Goal: Task Accomplishment & Management: Manage account settings

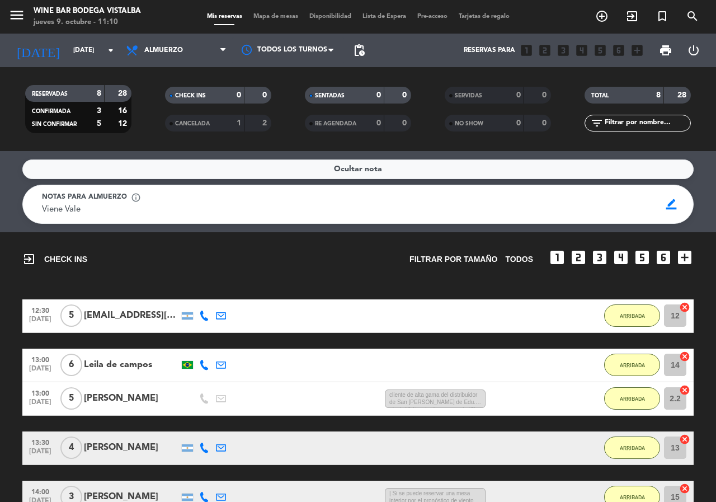
scroll to position [253, 0]
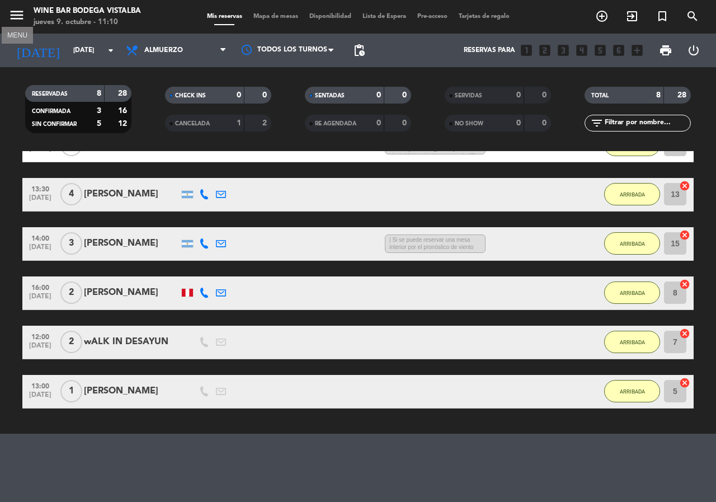
click at [10, 13] on icon "menu" at bounding box center [16, 15] width 17 height 17
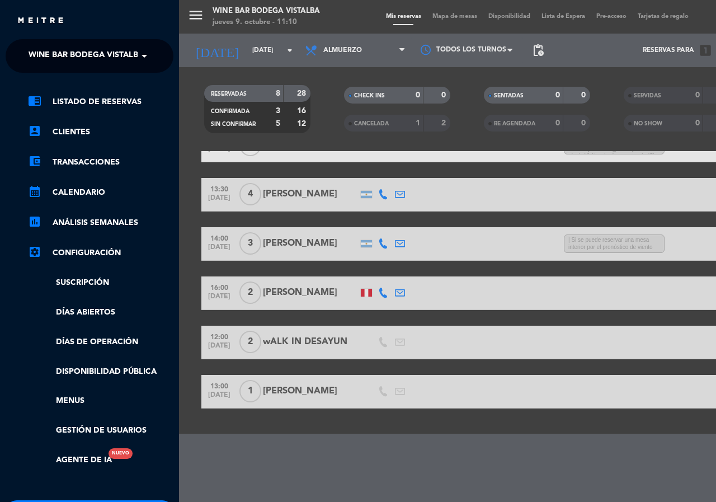
click at [56, 53] on span "Wine Bar Bodega Vistalba" at bounding box center [86, 55] width 115 height 23
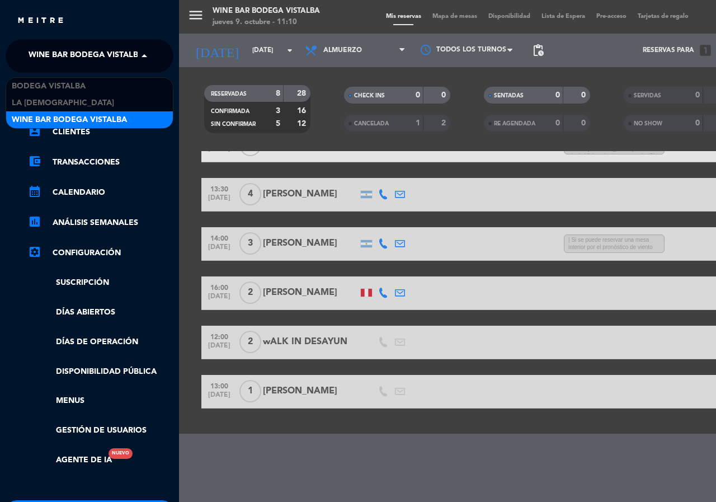
click at [94, 116] on span "Wine Bar Bodega Vistalba" at bounding box center [69, 120] width 115 height 13
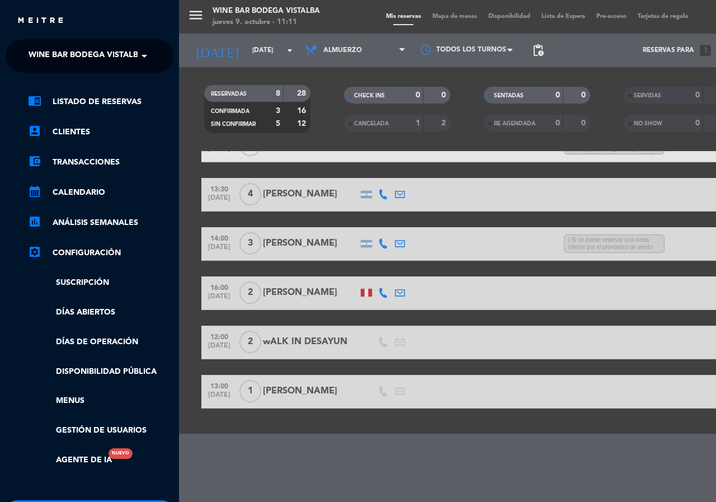
click at [102, 54] on span "Wine Bar Bodega Vistalba" at bounding box center [86, 55] width 115 height 23
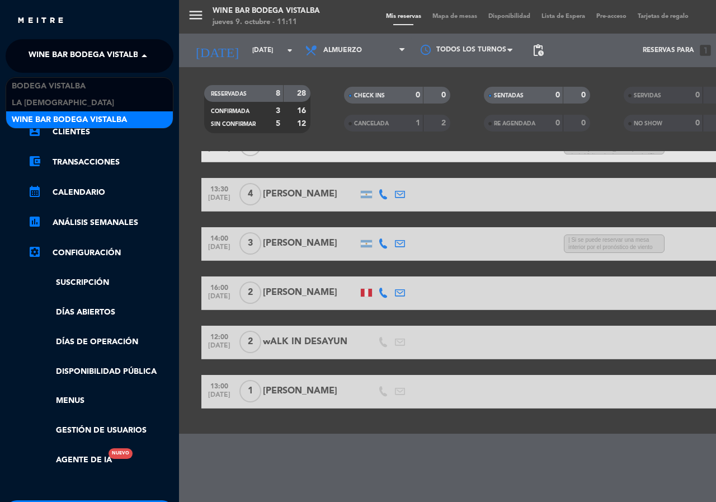
click at [111, 116] on span "Wine Bar Bodega Vistalba" at bounding box center [69, 120] width 115 height 13
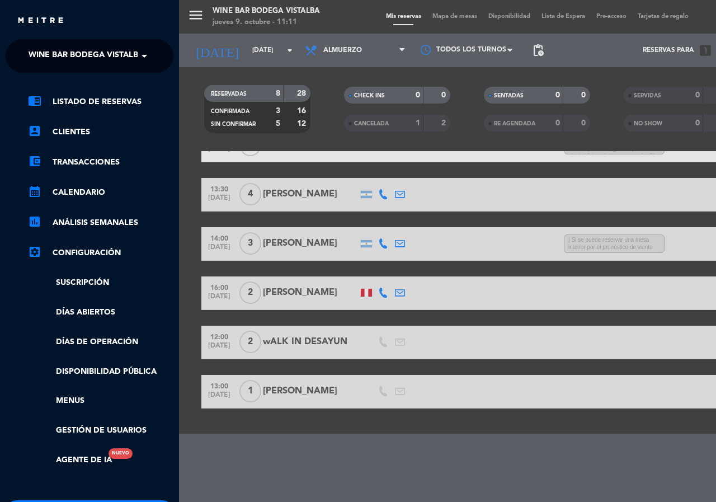
click at [212, 54] on div "menu Wine Bar Bodega Vistalba [DATE] 9. octubre - 11:11 Mis reservas Mapa de me…" at bounding box center [537, 251] width 716 height 502
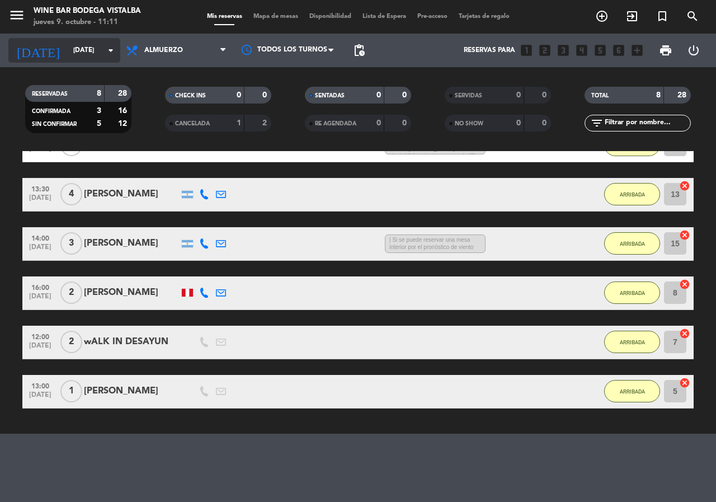
click at [68, 53] on input "[DATE]" at bounding box center [112, 50] width 89 height 19
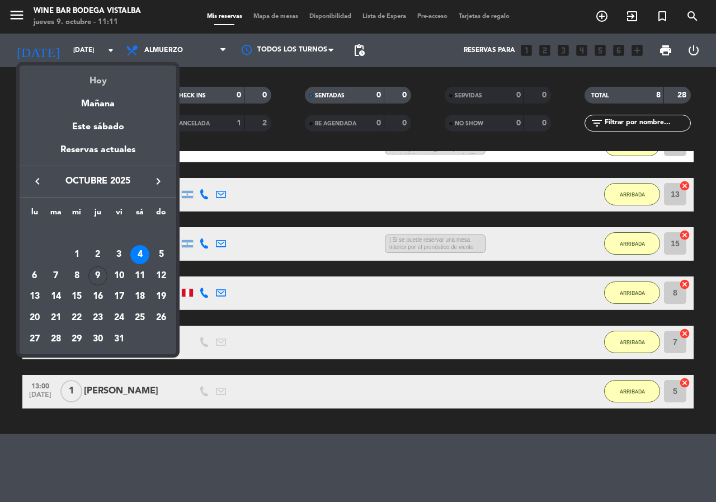
click at [93, 84] on div "Hoy" at bounding box center [98, 76] width 157 height 23
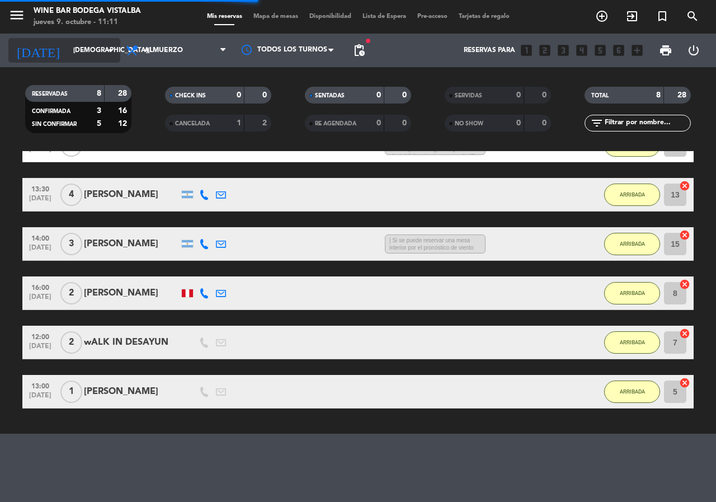
scroll to position [0, 0]
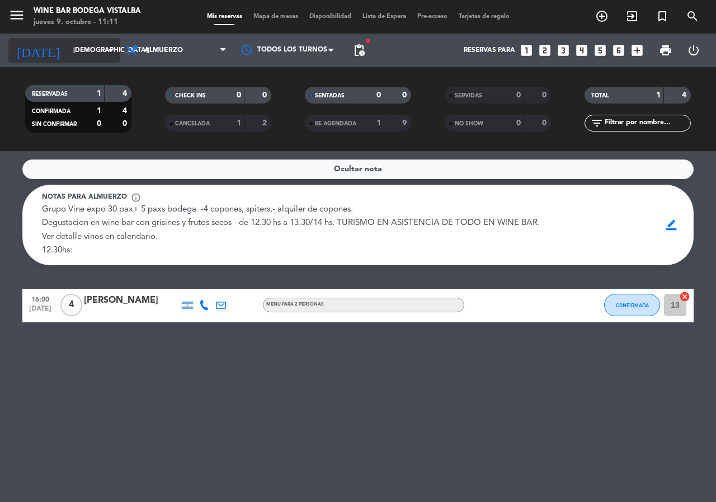
click at [56, 40] on div "[DATE] [DATE] arrow_drop_down" at bounding box center [64, 50] width 112 height 25
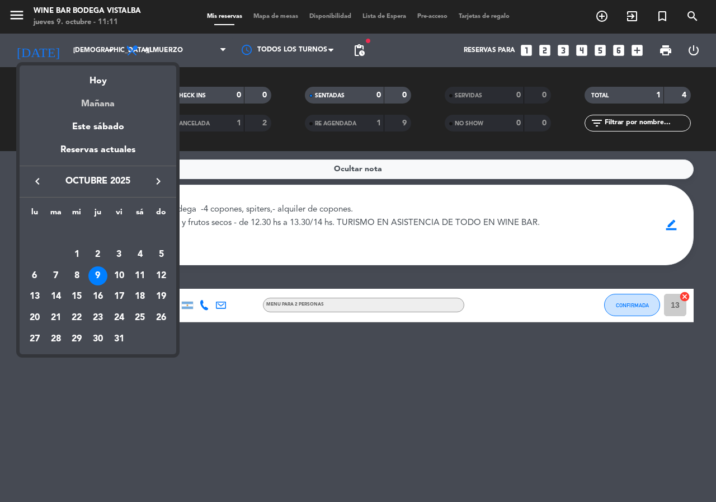
click at [82, 92] on div "Mañana" at bounding box center [98, 99] width 157 height 23
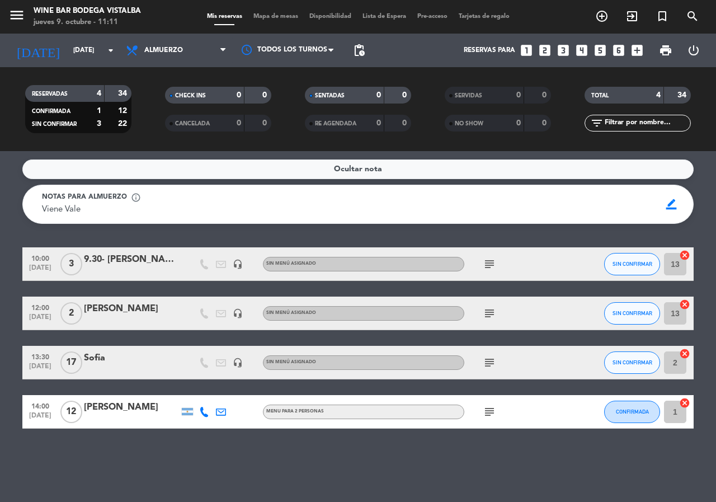
click at [488, 260] on icon "subject" at bounding box center [489, 263] width 13 height 13
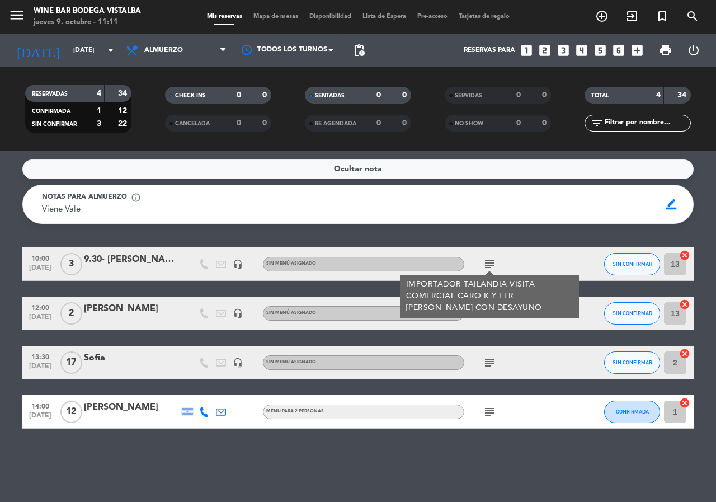
click at [488, 260] on icon "subject" at bounding box center [489, 263] width 13 height 13
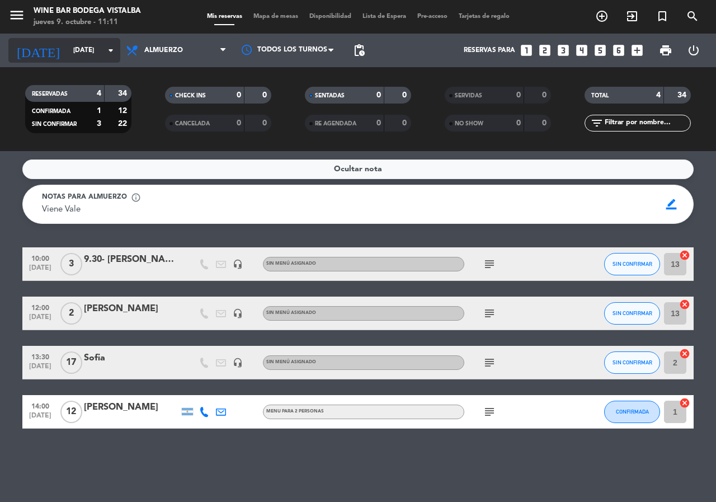
click at [89, 47] on input "[DATE]" at bounding box center [112, 50] width 89 height 19
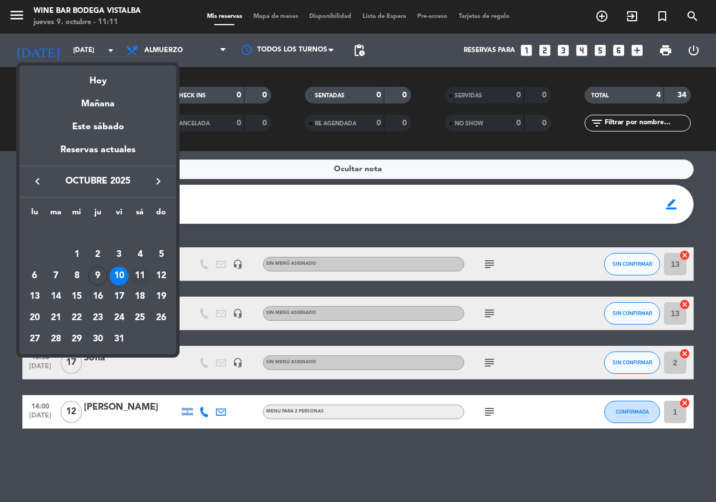
click at [145, 270] on div "11" at bounding box center [139, 275] width 19 height 19
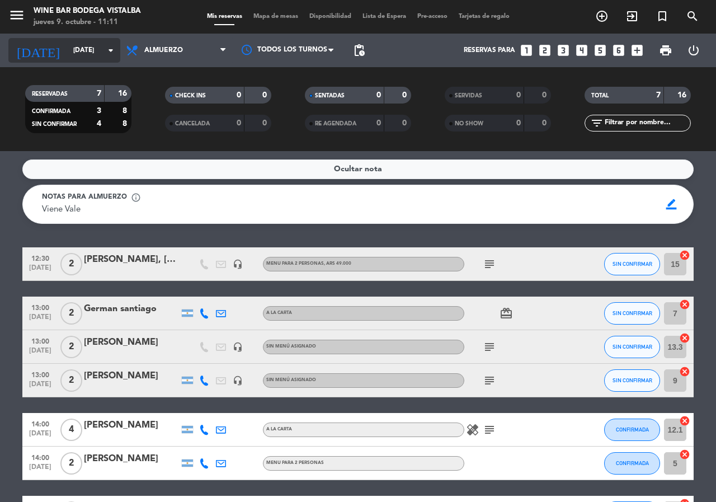
click at [87, 50] on input "[DATE]" at bounding box center [112, 50] width 89 height 19
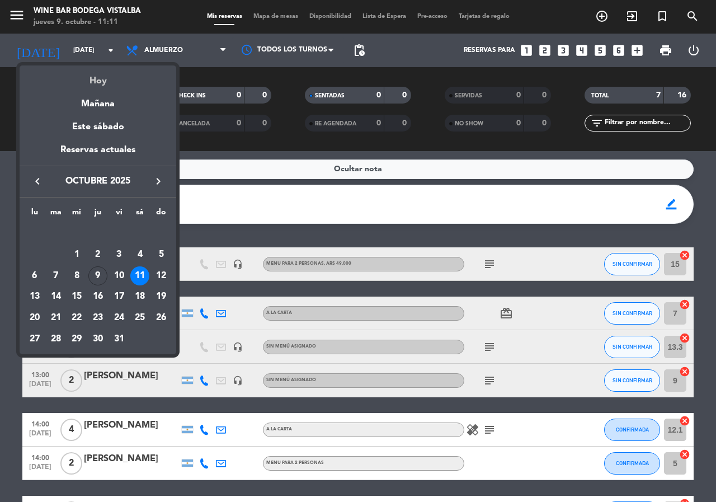
click at [107, 88] on div "Hoy" at bounding box center [98, 76] width 157 height 23
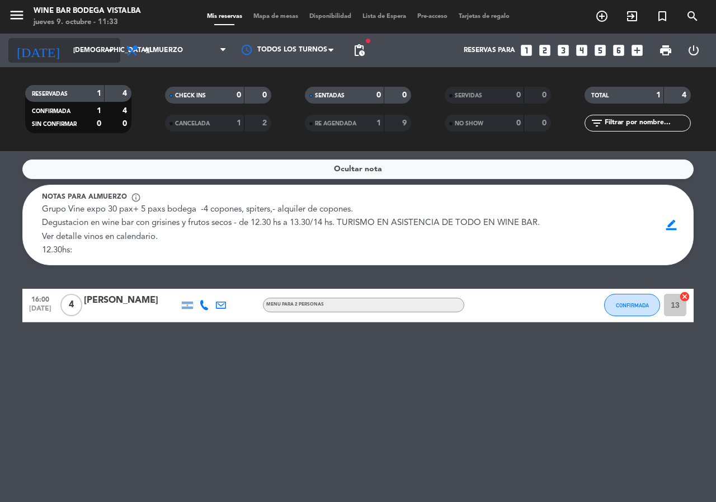
click at [68, 49] on input "[DEMOGRAPHIC_DATA][DATE]" at bounding box center [112, 50] width 89 height 19
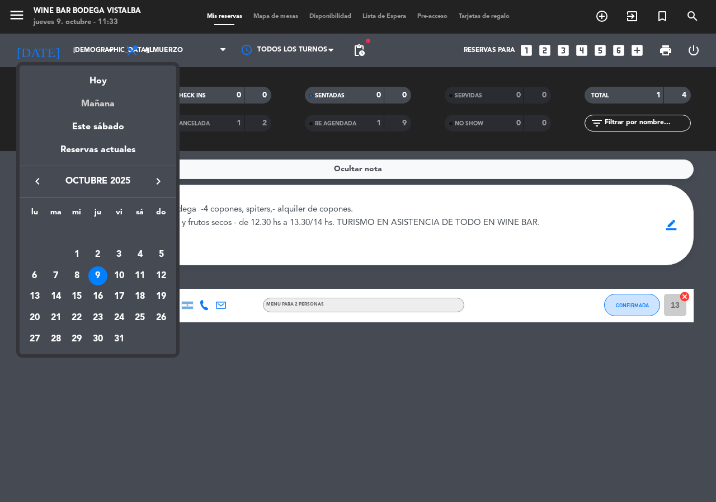
click at [68, 99] on div "Mañana" at bounding box center [98, 99] width 157 height 23
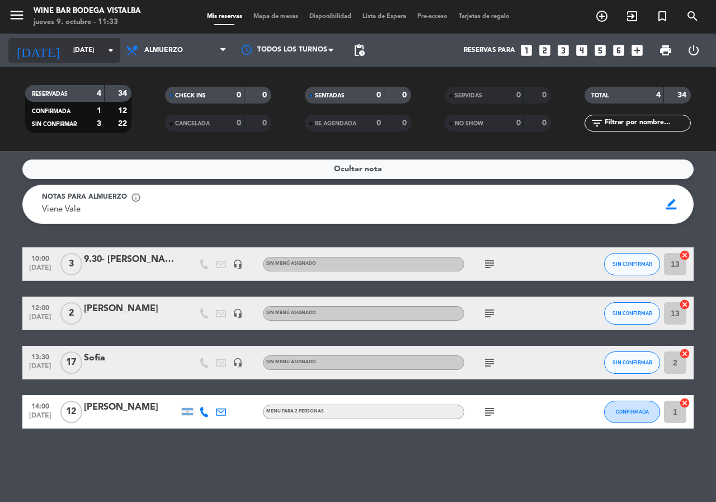
click at [90, 45] on input "[DATE]" at bounding box center [112, 50] width 89 height 19
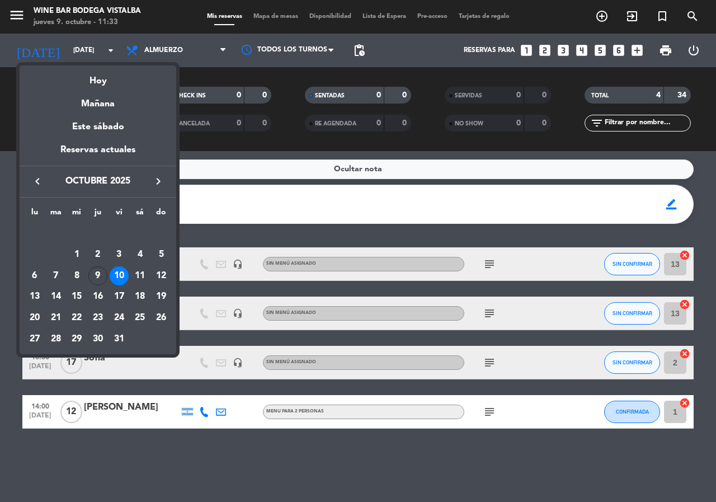
click at [114, 54] on div at bounding box center [358, 251] width 716 height 502
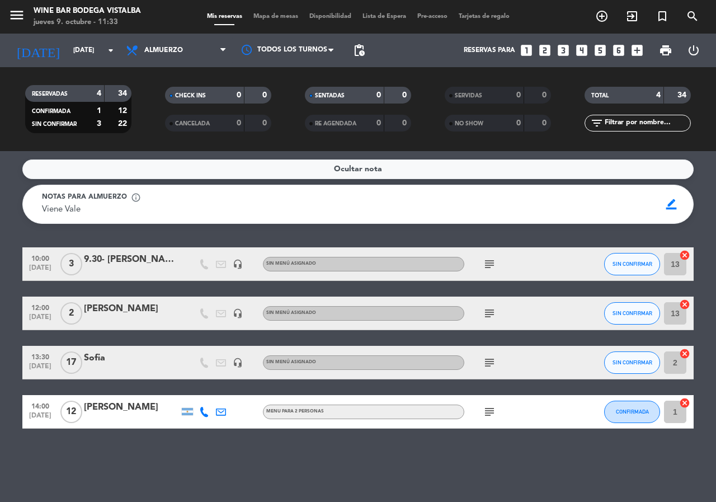
click at [114, 54] on icon "arrow_drop_down" at bounding box center [110, 50] width 13 height 13
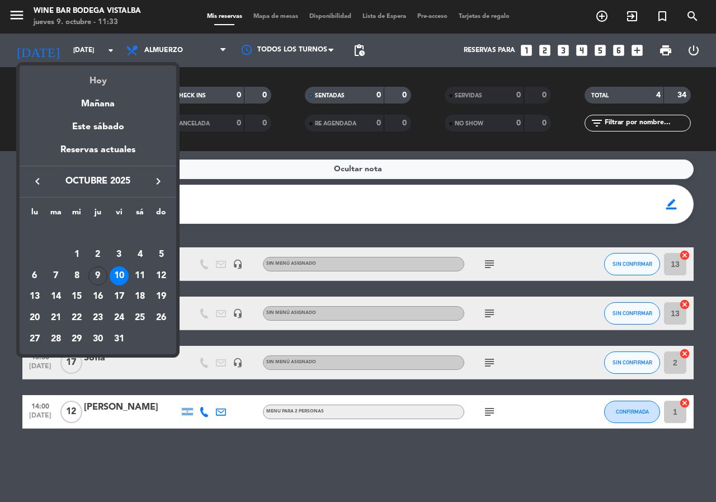
click at [107, 78] on div "Hoy" at bounding box center [98, 76] width 157 height 23
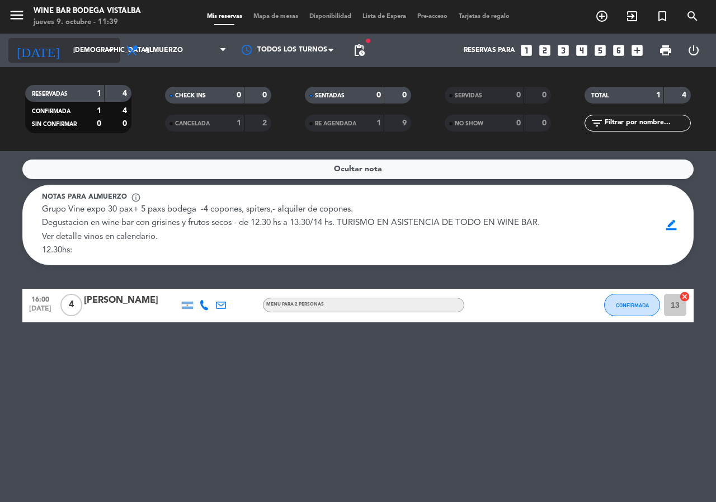
click at [112, 51] on icon "arrow_drop_down" at bounding box center [110, 50] width 13 height 13
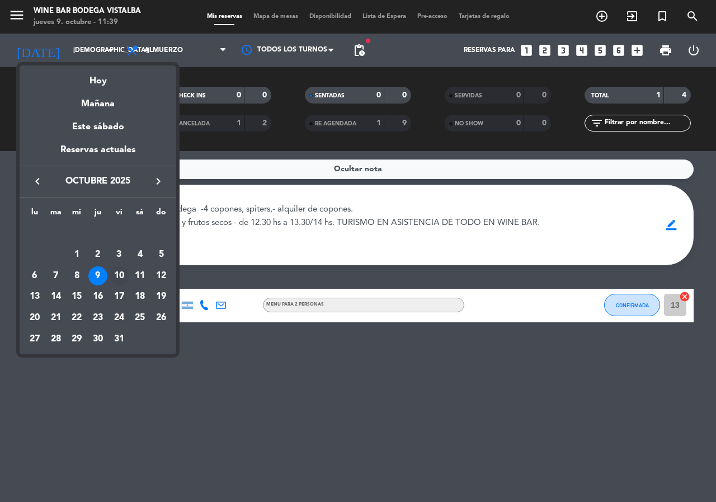
click at [120, 275] on div "10" at bounding box center [119, 275] width 19 height 19
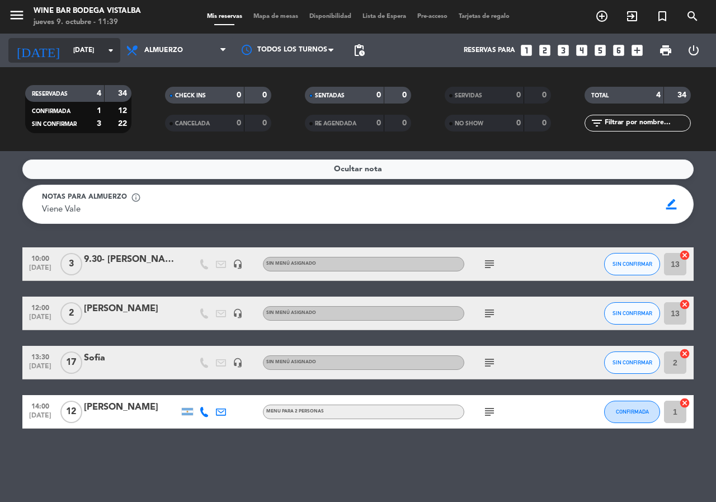
click at [109, 52] on icon "arrow_drop_down" at bounding box center [110, 50] width 13 height 13
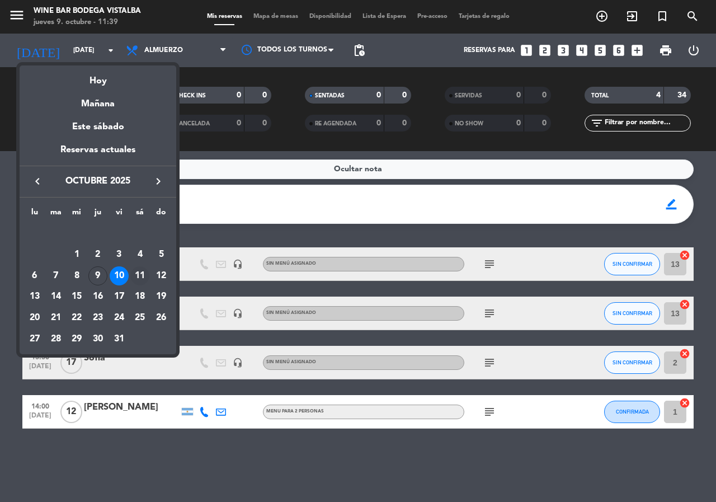
click at [137, 274] on div "11" at bounding box center [139, 275] width 19 height 19
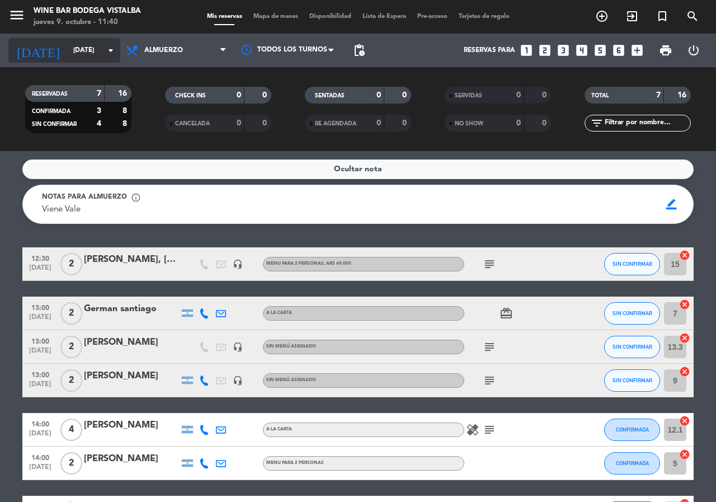
click at [113, 48] on icon "arrow_drop_down" at bounding box center [110, 50] width 13 height 13
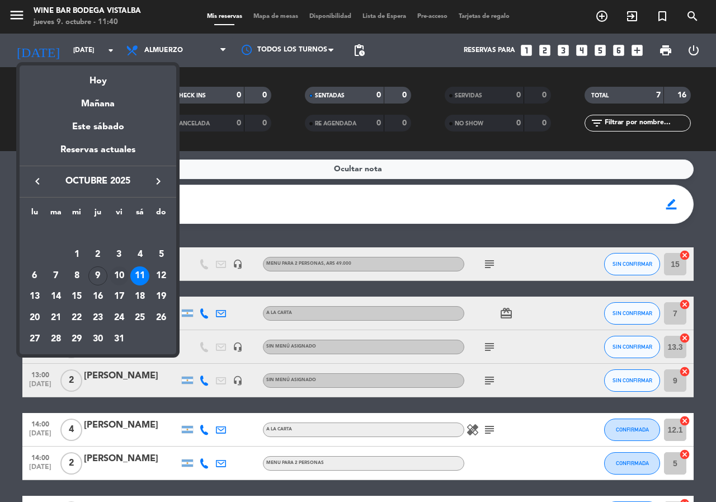
click at [120, 271] on div "10" at bounding box center [119, 275] width 19 height 19
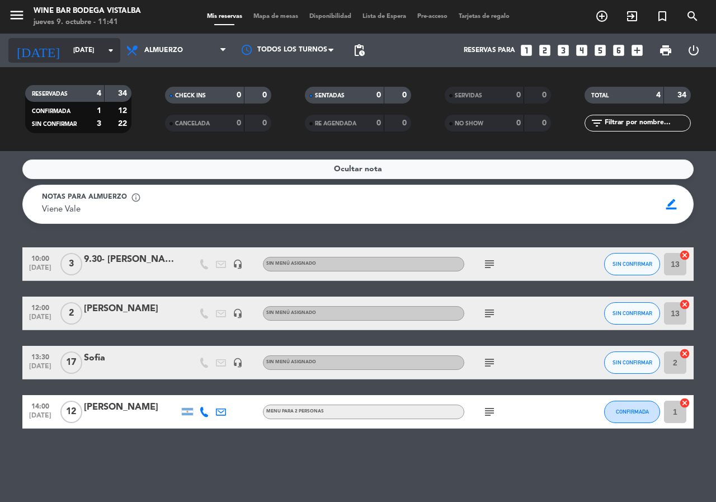
click at [111, 53] on icon "arrow_drop_down" at bounding box center [110, 50] width 13 height 13
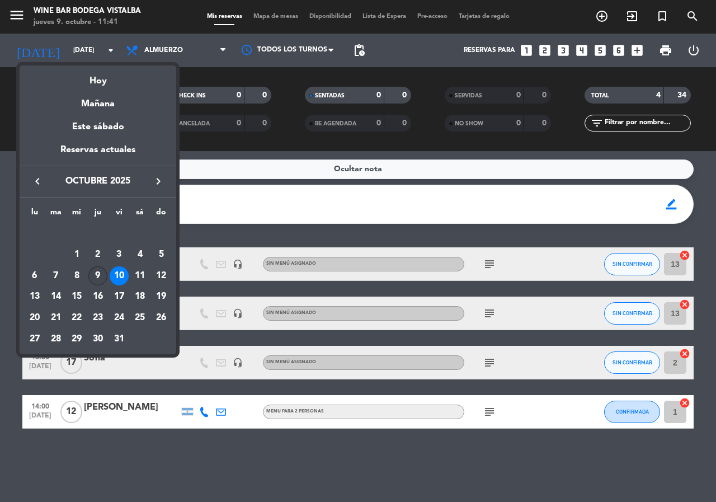
click at [101, 284] on div "9" at bounding box center [97, 275] width 19 height 19
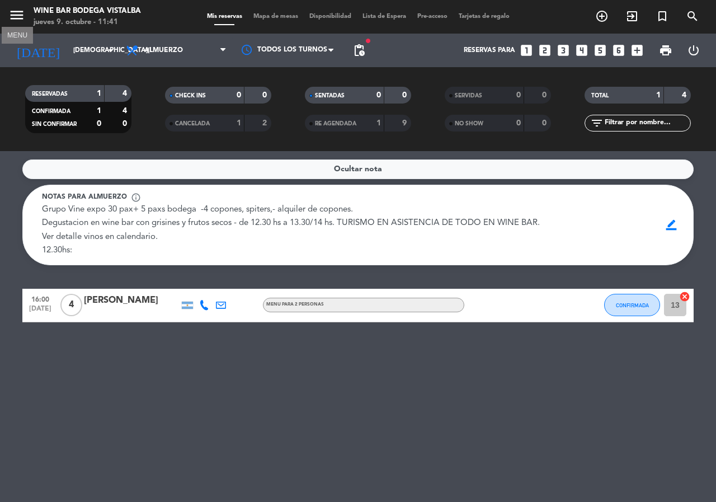
click at [14, 14] on icon "menu" at bounding box center [16, 15] width 17 height 17
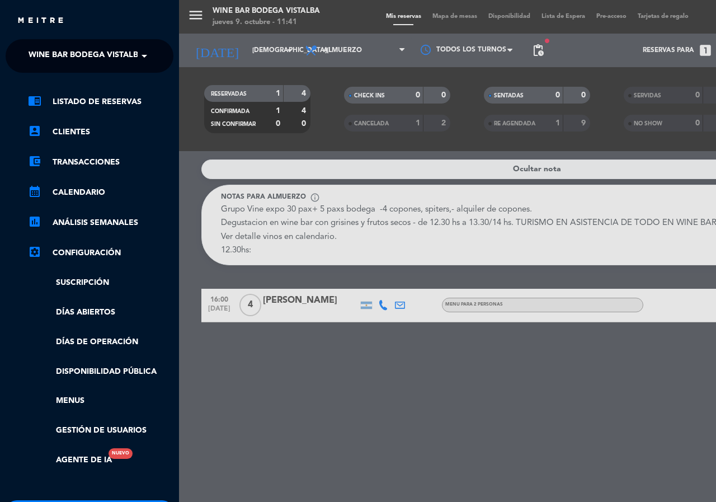
click at [237, 485] on div "menu Wine Bar Bodega Vistalba [DATE] 9. octubre - 11:41 Mis reservas Mapa de me…" at bounding box center [537, 251] width 716 height 502
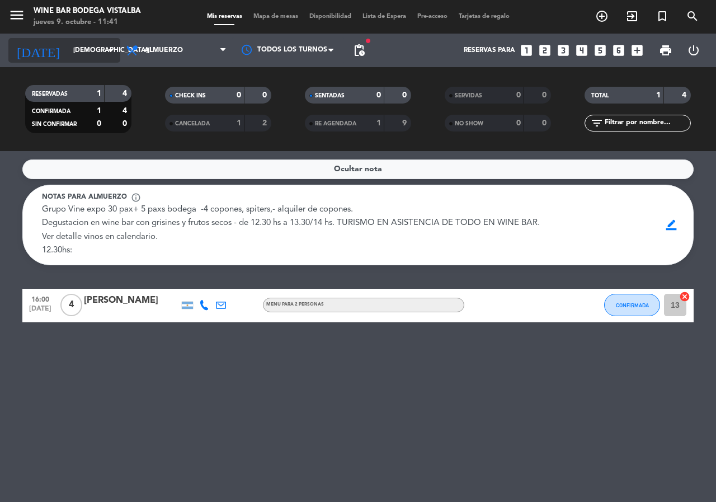
click at [77, 60] on div "[DATE] [DATE] arrow_drop_down" at bounding box center [64, 50] width 112 height 25
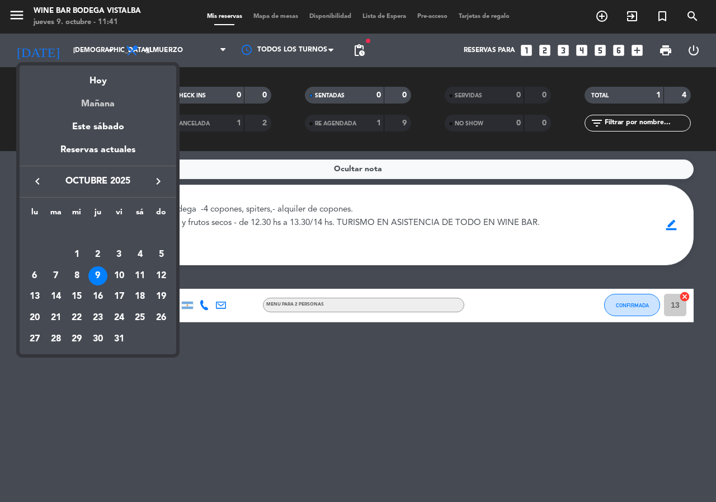
click at [83, 96] on div "Mañana" at bounding box center [98, 99] width 157 height 23
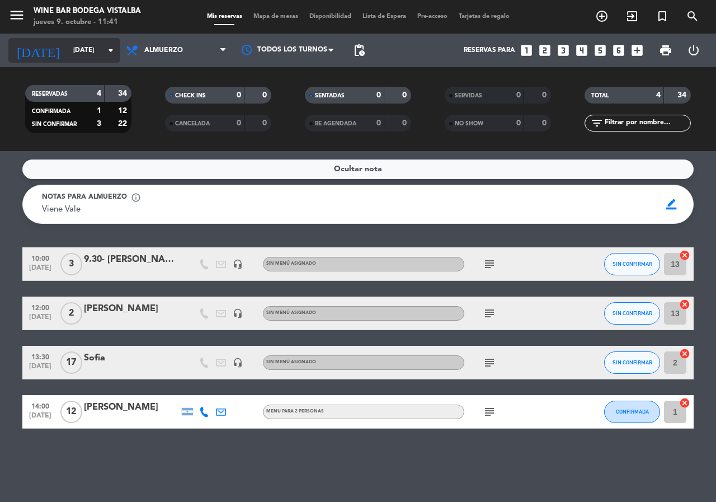
click at [90, 47] on input "[DATE]" at bounding box center [112, 50] width 89 height 19
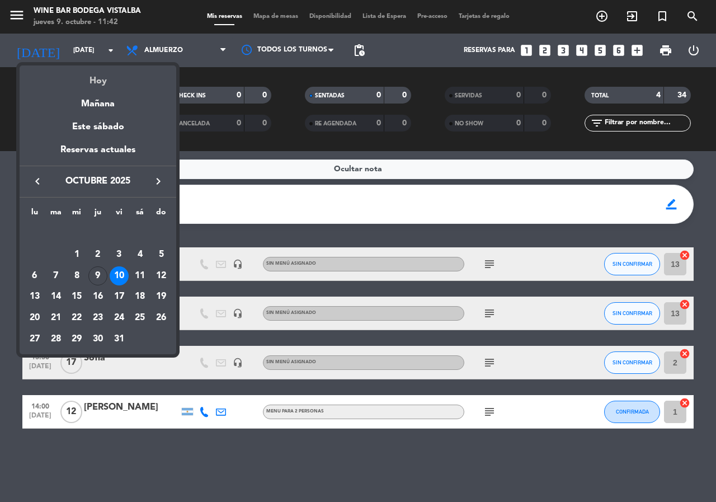
click at [103, 82] on div "Hoy" at bounding box center [98, 76] width 157 height 23
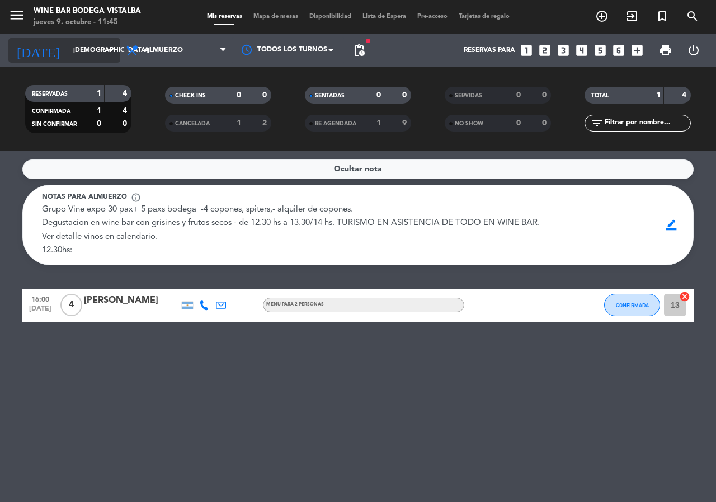
click at [111, 49] on icon "arrow_drop_down" at bounding box center [110, 50] width 13 height 13
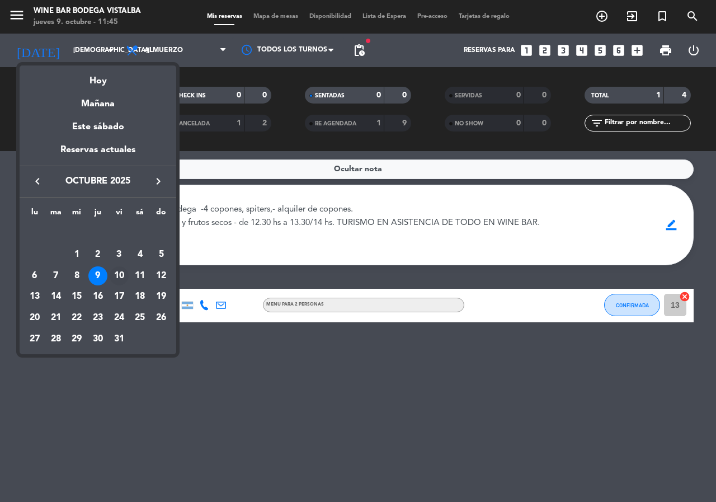
click at [119, 272] on div "10" at bounding box center [119, 275] width 19 height 19
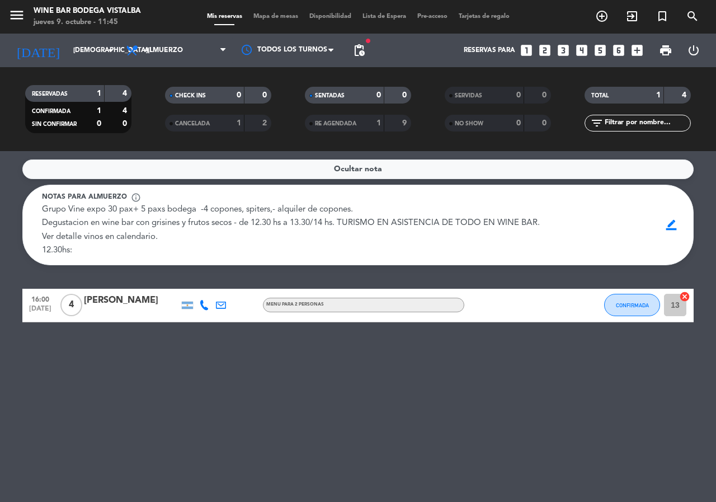
type input "[DATE]"
